Goal: Information Seeking & Learning: Understand process/instructions

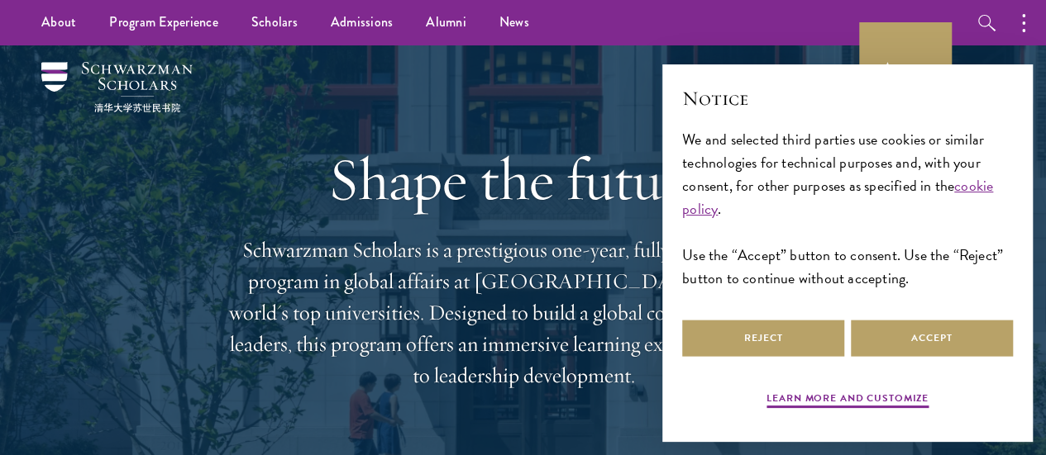
click at [615, 67] on div "Shape the future. Schwarzman Scholars is a prestigious one-year, fully funded m…" at bounding box center [523, 268] width 595 height 446
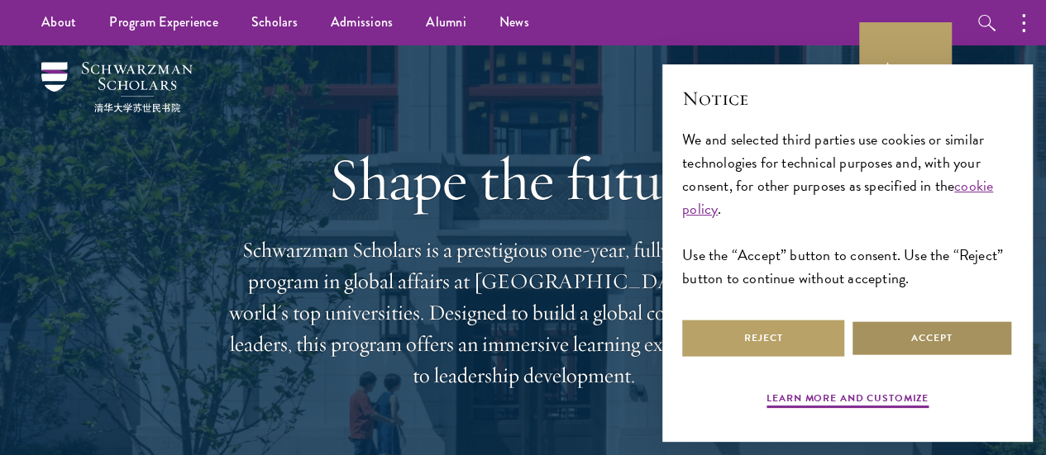
click at [924, 330] on button "Accept" at bounding box center [932, 338] width 162 height 37
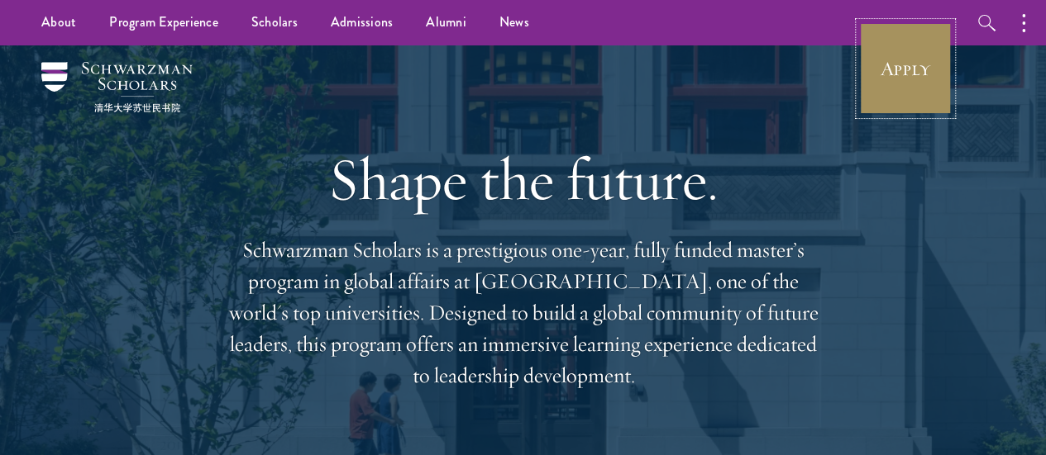
click at [885, 59] on link "Apply" at bounding box center [905, 68] width 93 height 93
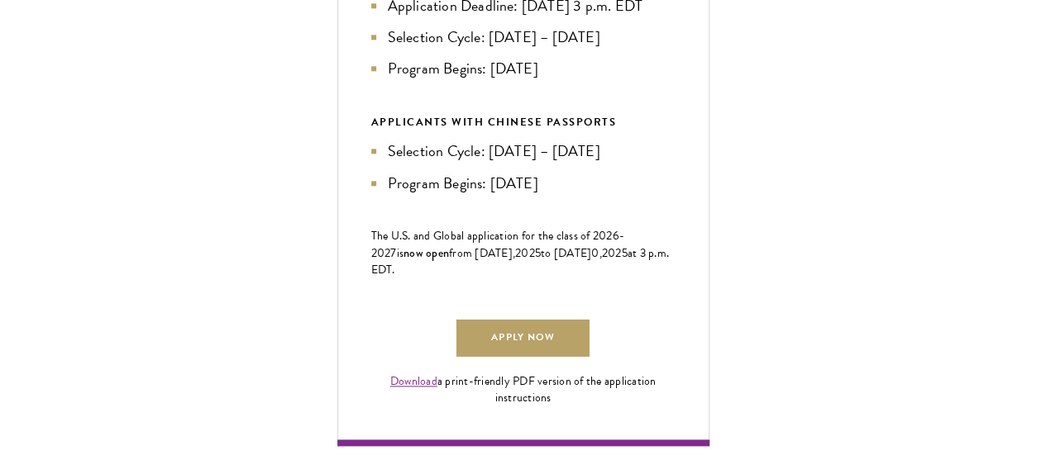
scroll to position [944, 0]
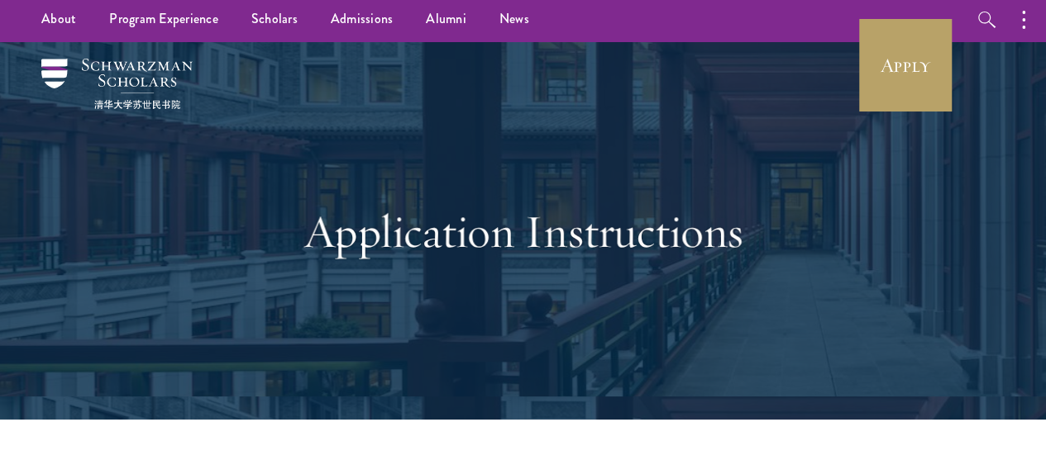
scroll to position [0, 0]
